Goal: Check status: Check status

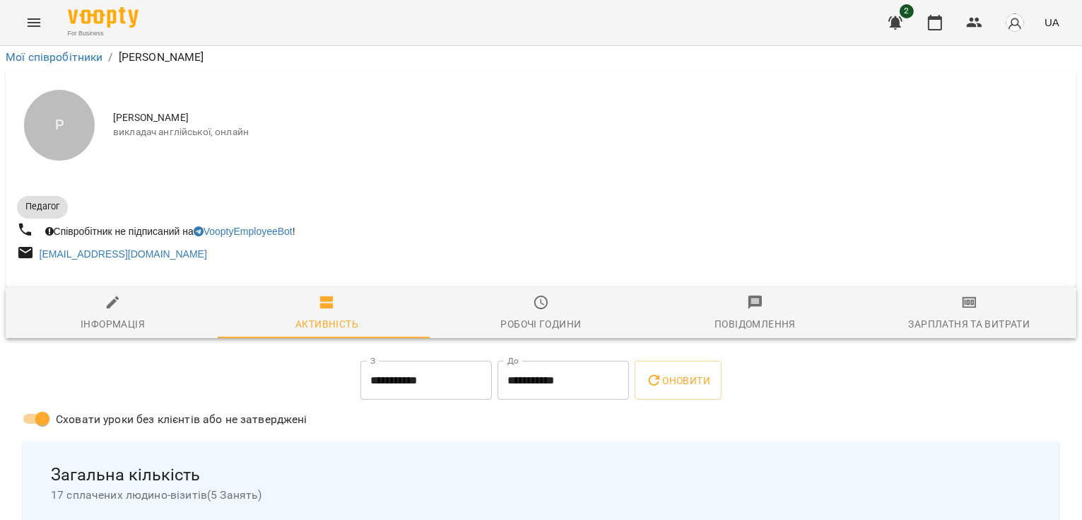
scroll to position [177, 0]
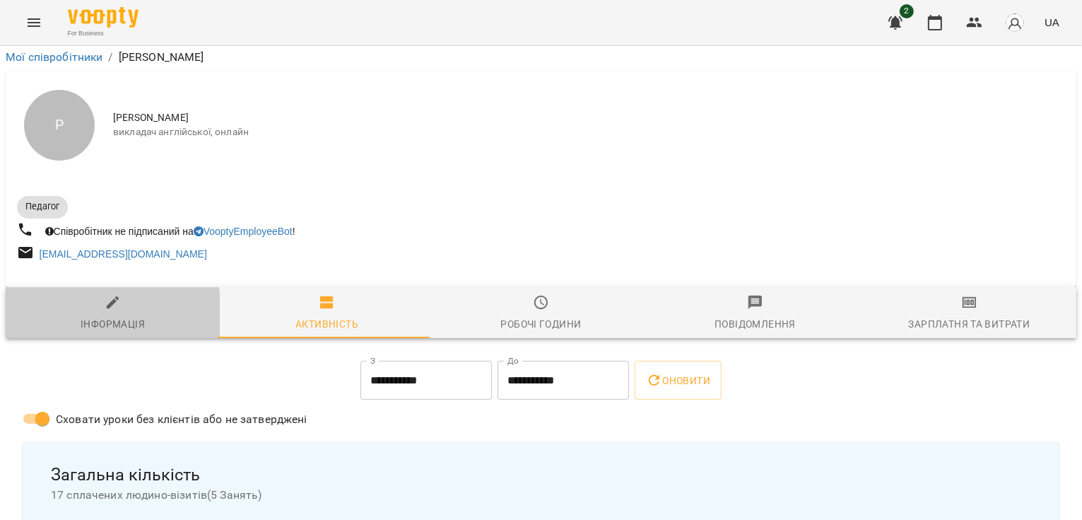
click at [110, 315] on div "Інформація" at bounding box center [113, 323] width 64 height 17
select select "**"
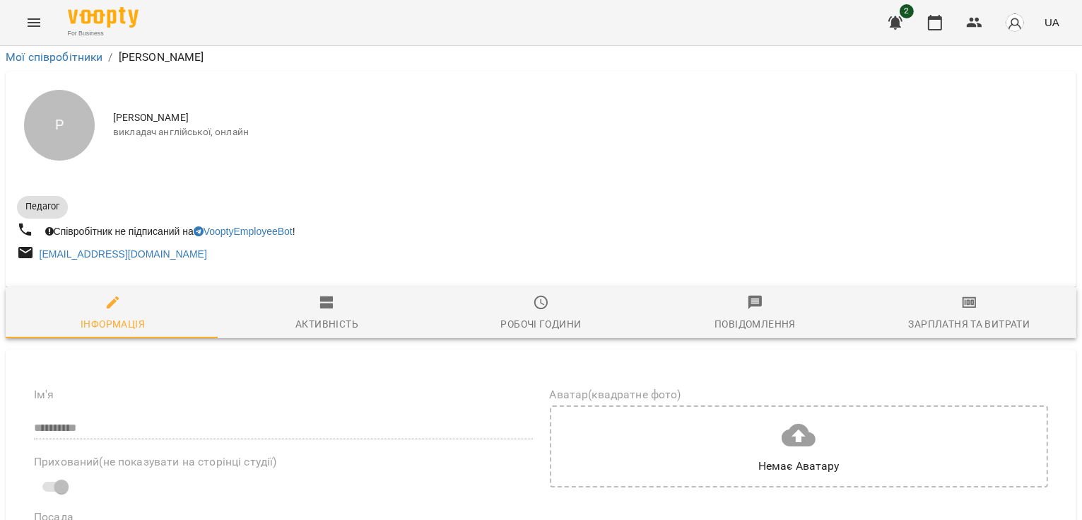
scroll to position [42, 0]
click at [1012, 35] on button "button" at bounding box center [1015, 22] width 37 height 37
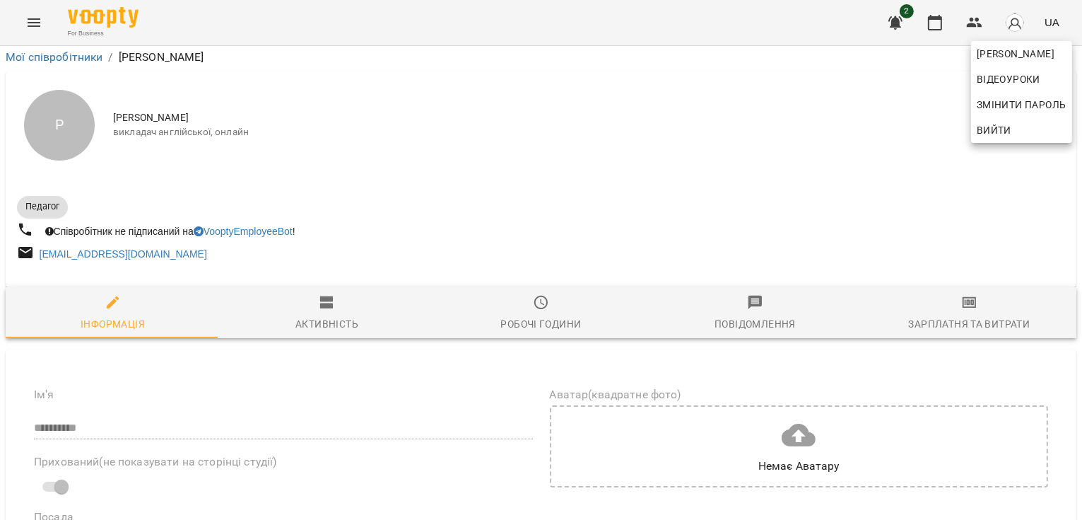
click at [789, 177] on div at bounding box center [541, 260] width 1082 height 520
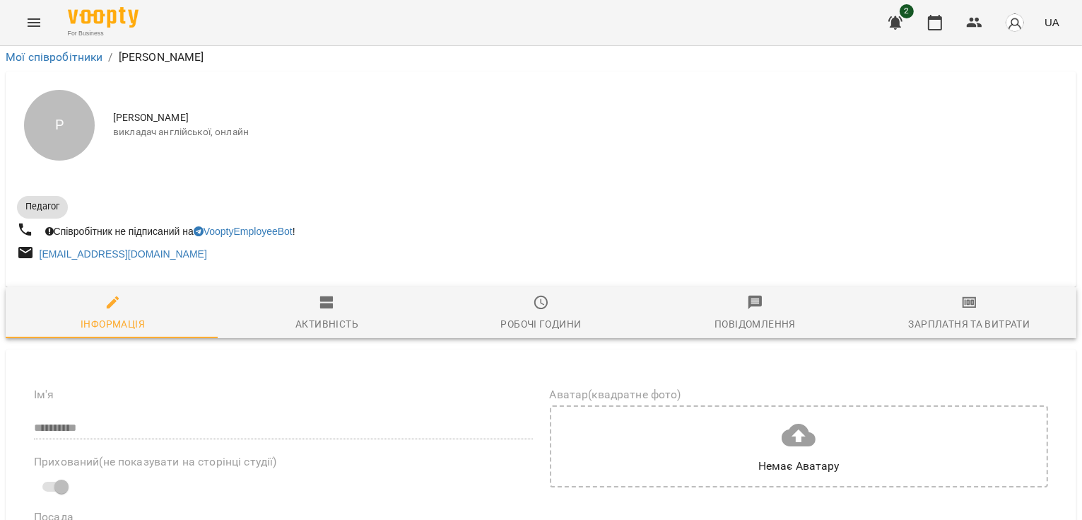
scroll to position [178, 0]
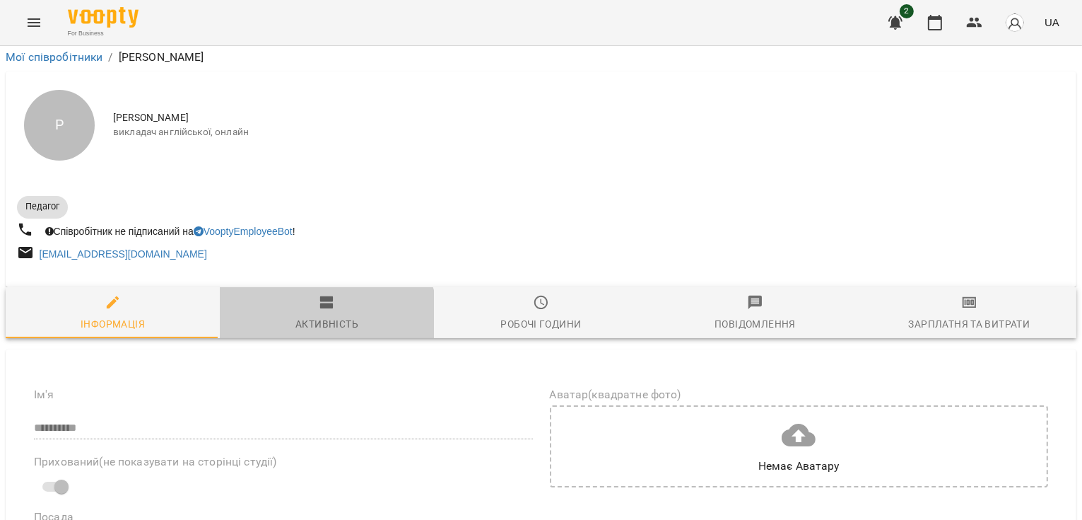
click at [315, 315] on div "Активність" at bounding box center [326, 323] width 63 height 17
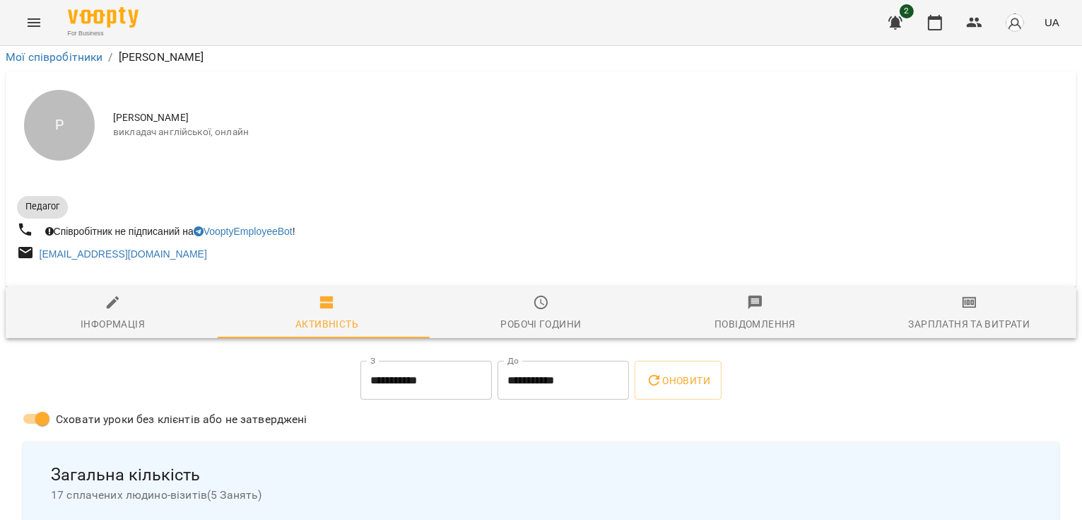
scroll to position [788, 0]
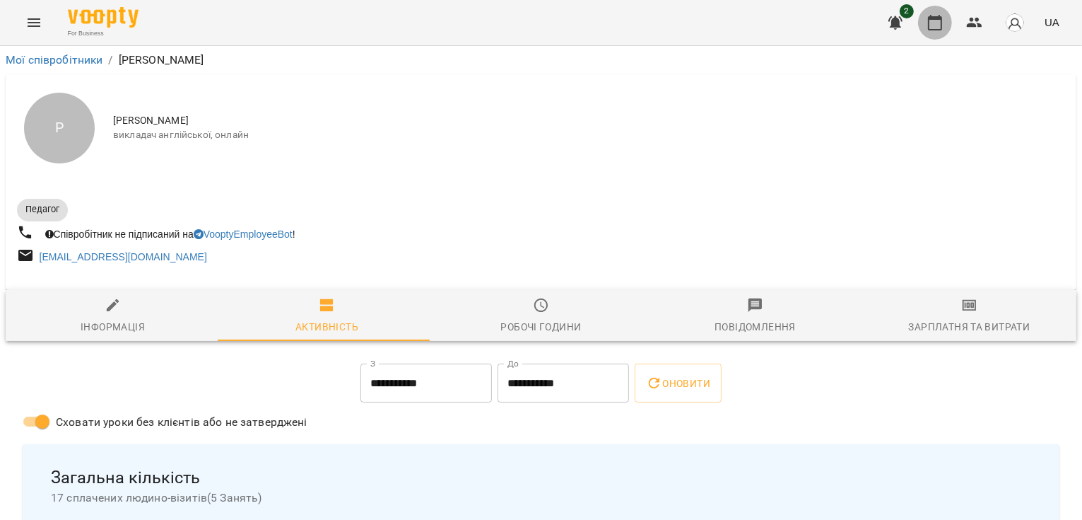
click at [940, 23] on icon "button" at bounding box center [935, 22] width 17 height 17
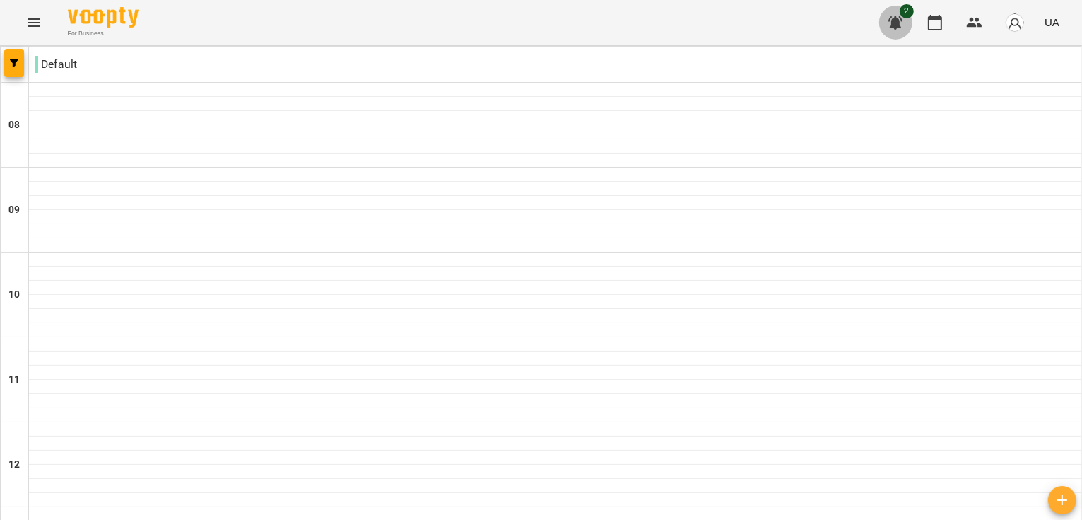
click at [900, 25] on icon "button" at bounding box center [896, 22] width 14 height 13
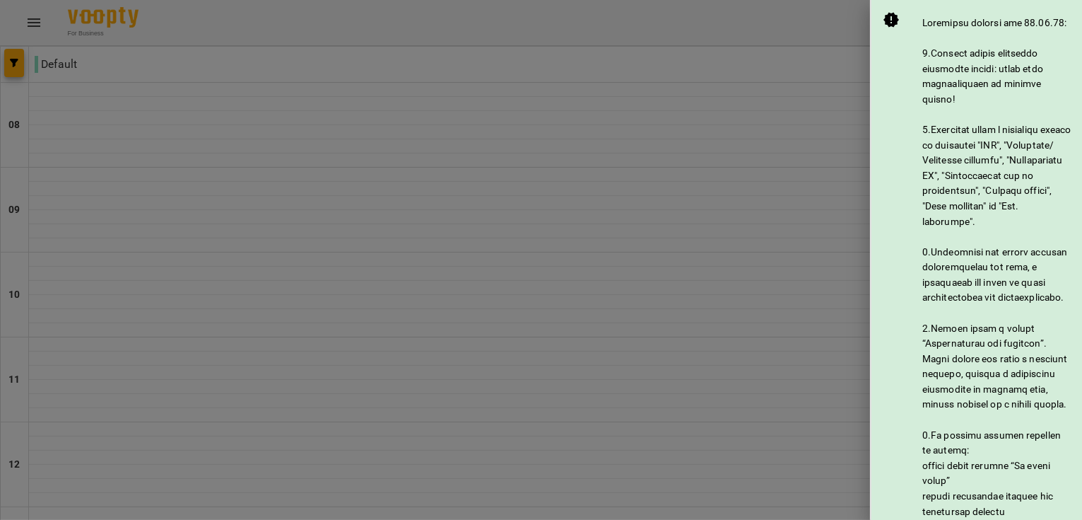
click at [794, 103] on div at bounding box center [541, 260] width 1082 height 520
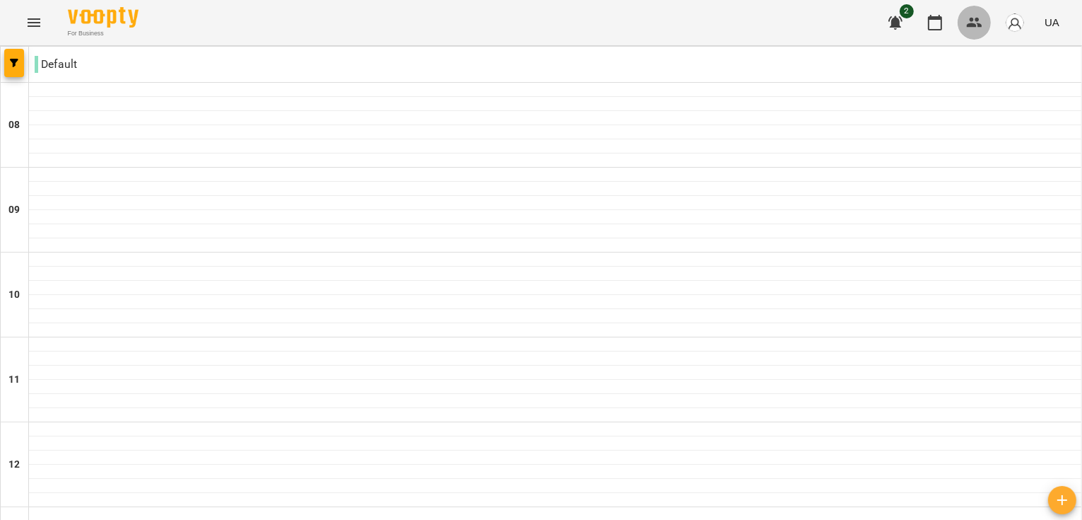
click at [973, 21] on icon "button" at bounding box center [975, 23] width 16 height 10
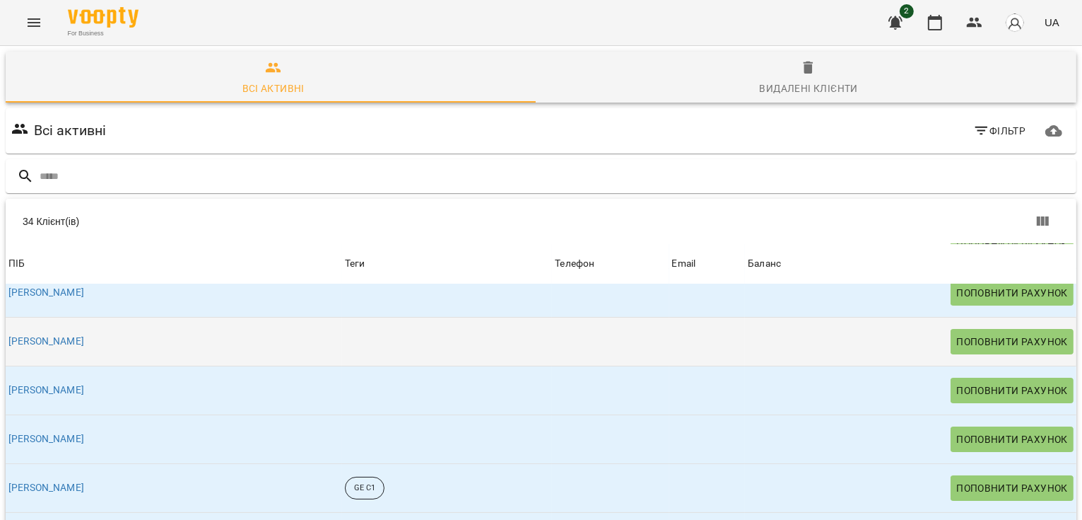
scroll to position [112, 0]
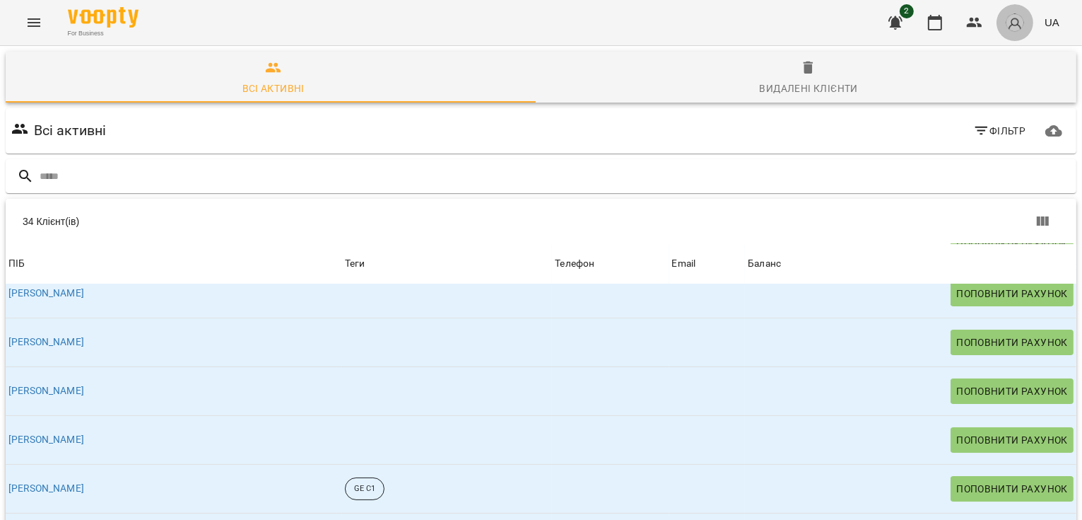
click at [1010, 21] on img "button" at bounding box center [1015, 23] width 20 height 20
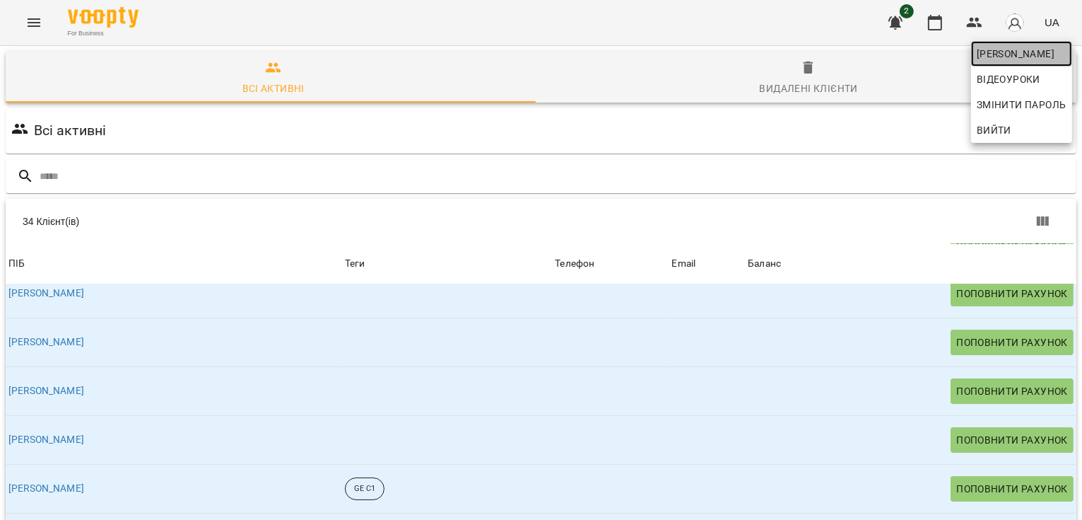
click at [1034, 53] on span "[PERSON_NAME]" at bounding box center [1022, 53] width 90 height 17
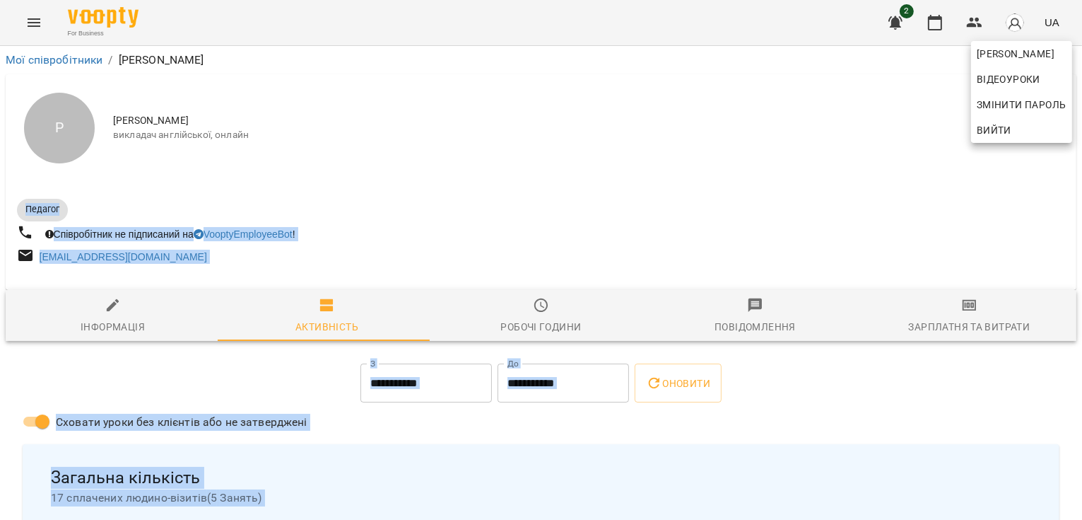
drag, startPoint x: 1075, startPoint y: 194, endPoint x: 1078, endPoint y: 176, distance: 18.0
click at [1078, 176] on div at bounding box center [541, 260] width 1082 height 520
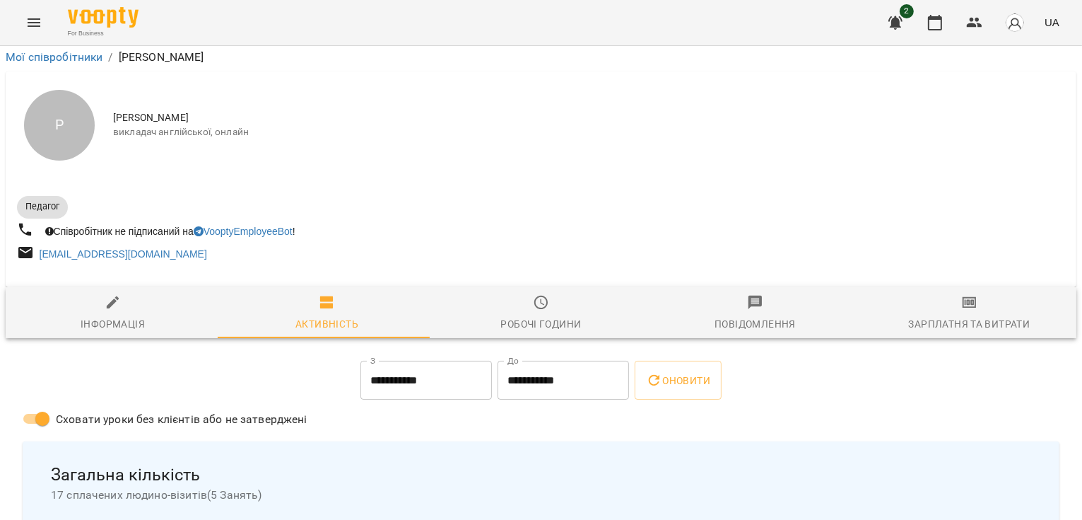
scroll to position [788, 0]
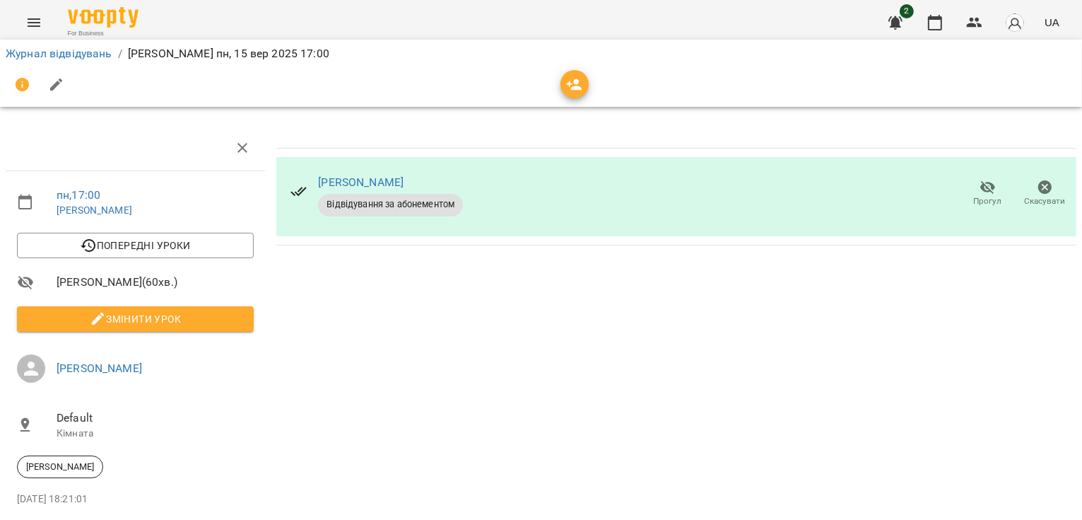
click at [775, 66] on div at bounding box center [541, 85] width 1077 height 40
click at [68, 54] on link "Журнал відвідувань" at bounding box center [59, 53] width 107 height 13
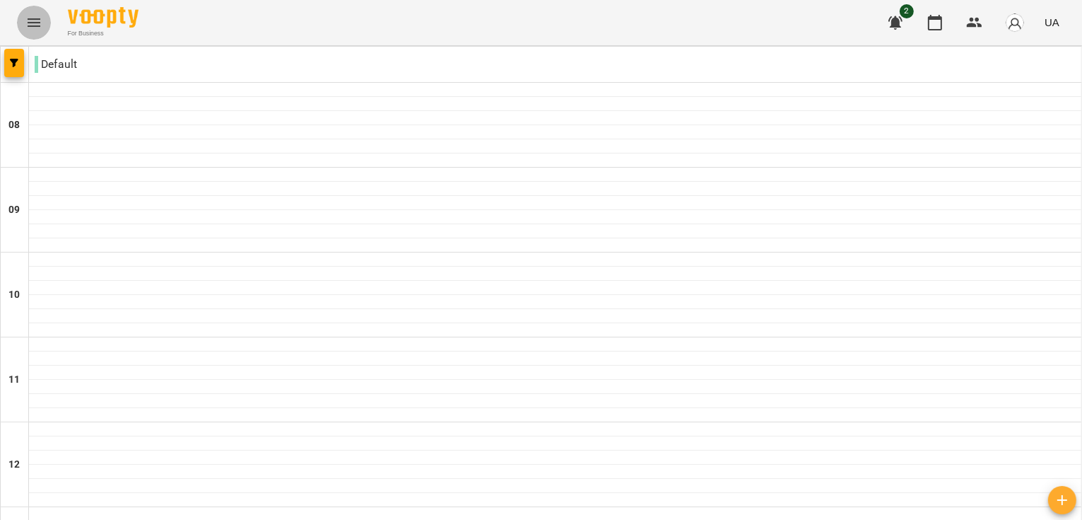
click at [28, 22] on icon "Menu" at bounding box center [34, 22] width 13 height 8
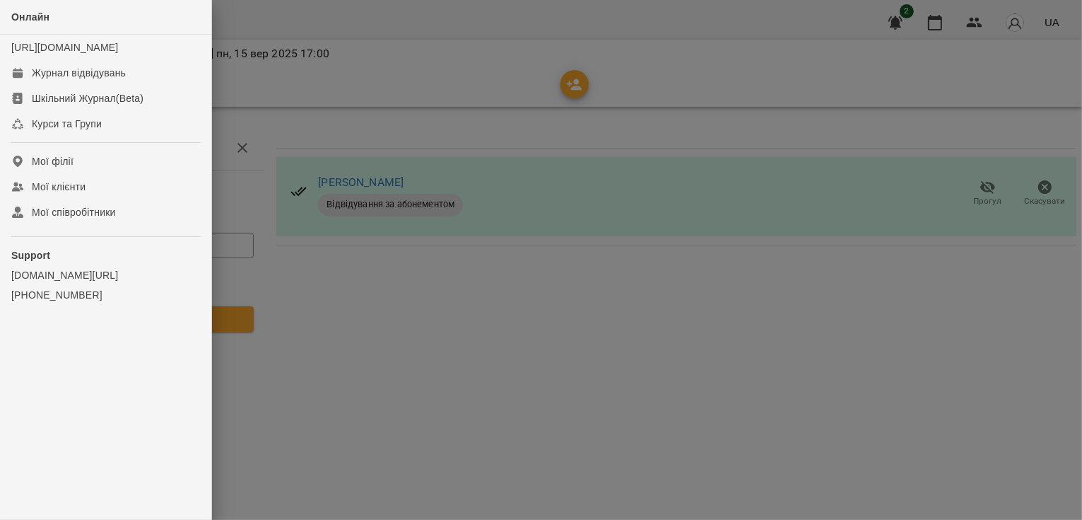
click at [371, 307] on div at bounding box center [541, 260] width 1082 height 520
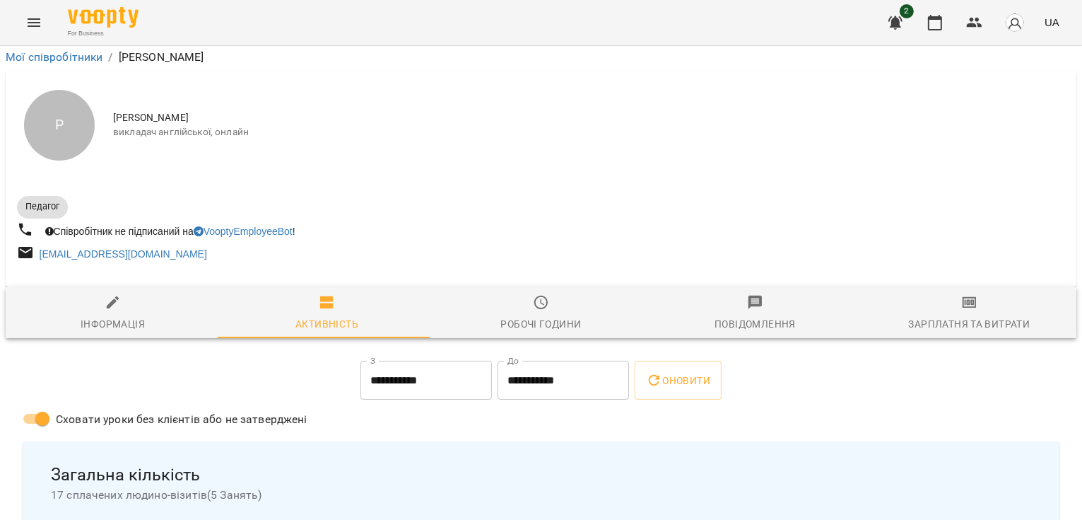
scroll to position [269, 0]
click at [684, 372] on span "Оновити" at bounding box center [678, 380] width 64 height 17
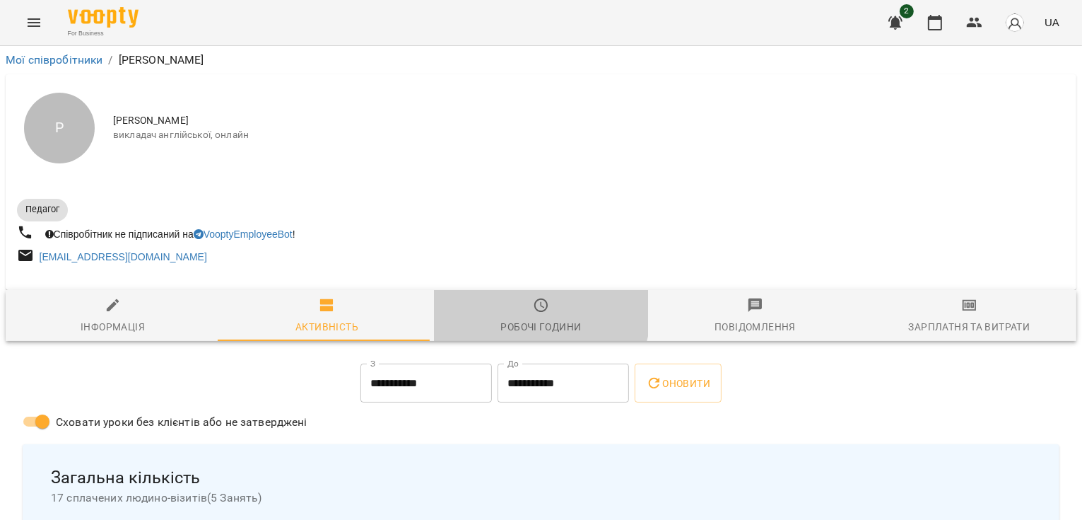
click at [524, 312] on span "Робочі години" at bounding box center [541, 316] width 197 height 38
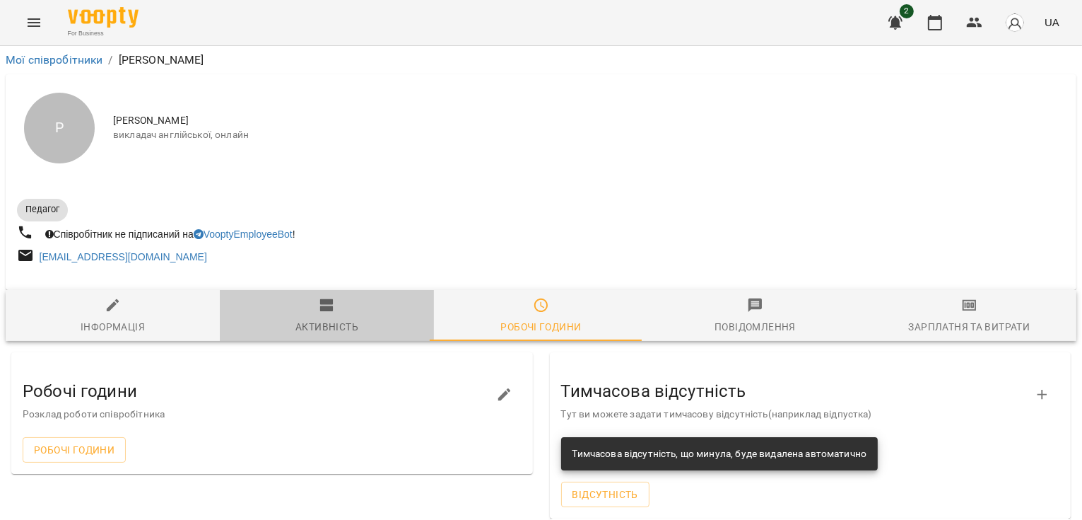
click at [325, 314] on icon "button" at bounding box center [327, 305] width 17 height 17
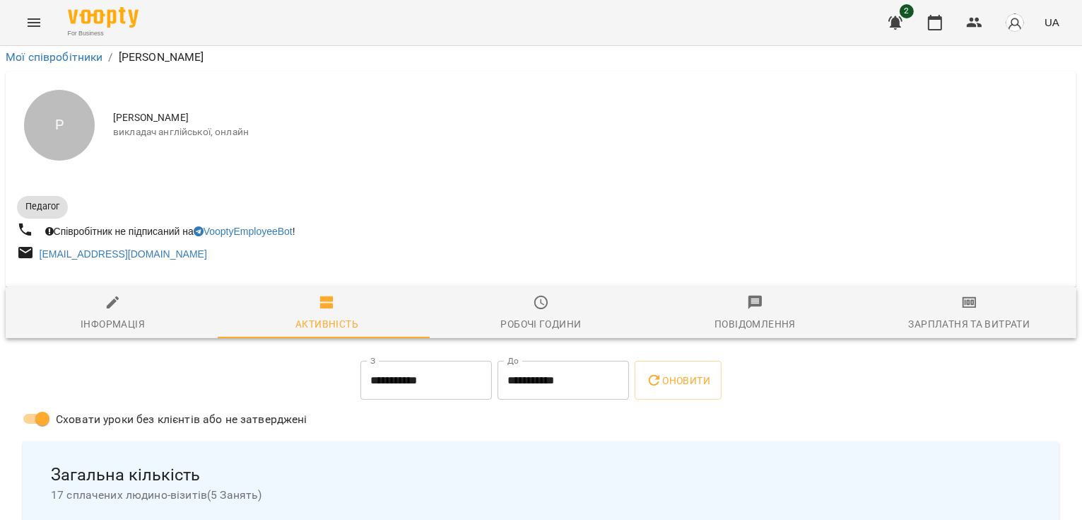
scroll to position [788, 0]
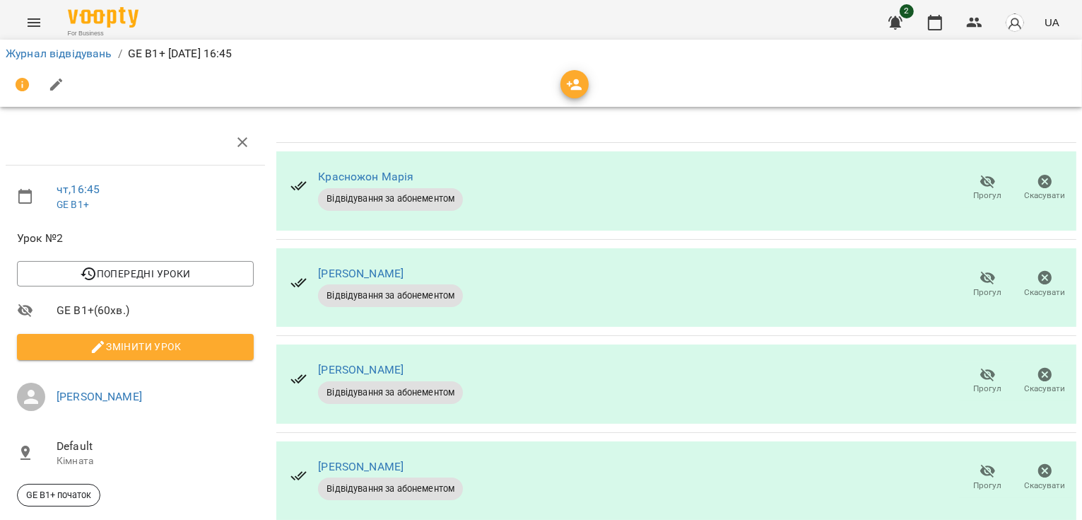
scroll to position [229, 0]
click at [48, 488] on span "GE B1+ початок" at bounding box center [59, 494] width 82 height 13
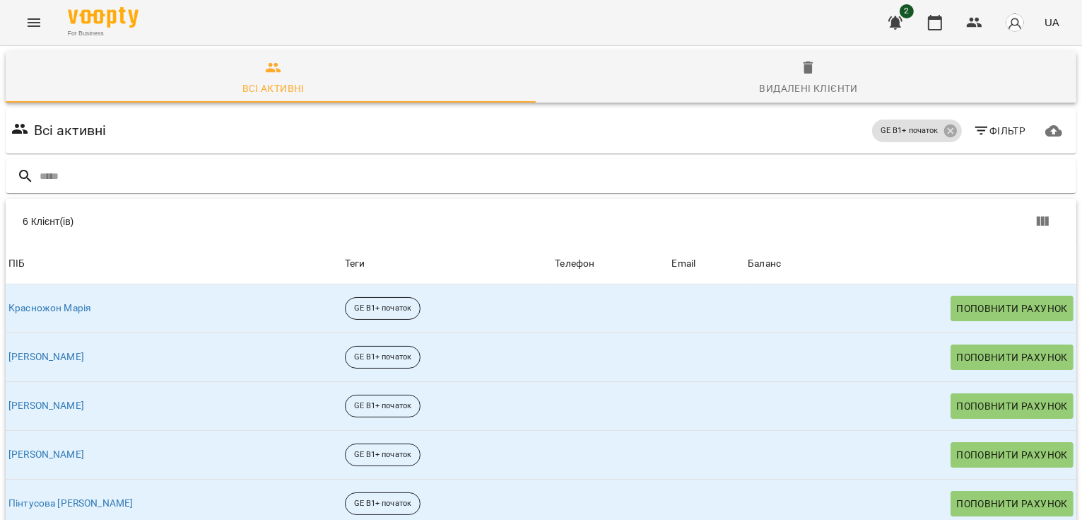
scroll to position [88, 0]
